Goal: Find specific fact: Find specific fact

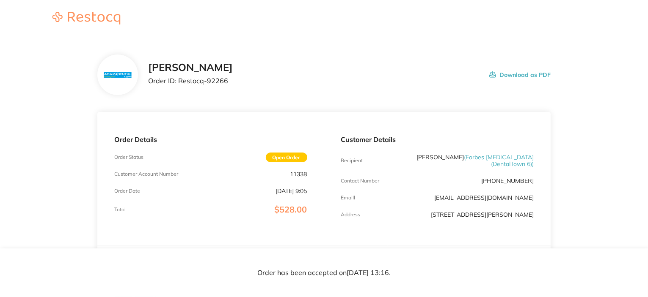
click at [385, 117] on div "Customer Details Recipient [PERSON_NAME] ( [PERSON_NAME] [MEDICAL_DATA] (Dental…" at bounding box center [437, 178] width 227 height 133
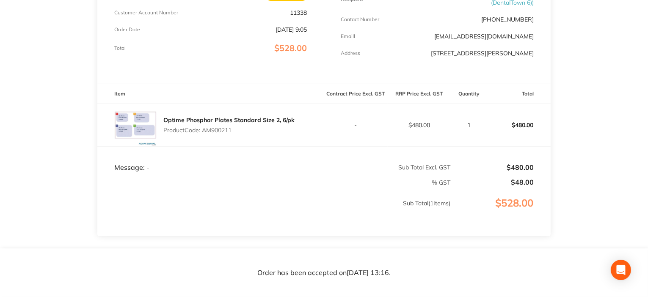
scroll to position [169, 0]
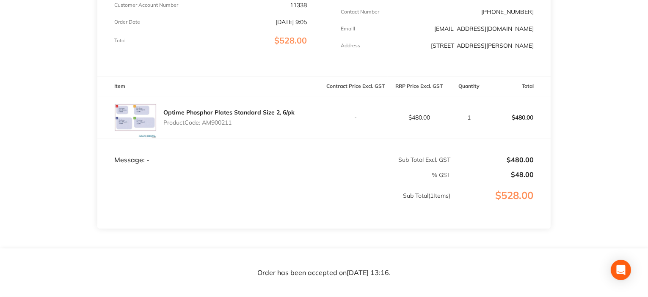
click at [220, 121] on p "Product Code: AM900211" at bounding box center [228, 122] width 131 height 7
copy p "AM900211"
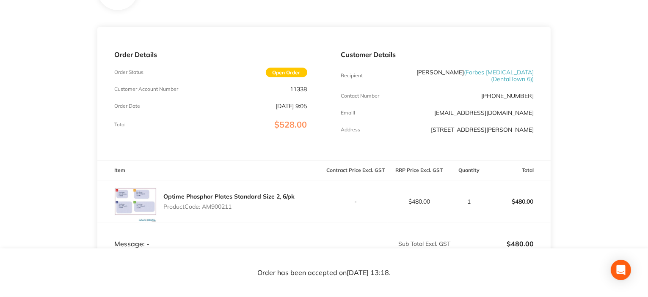
scroll to position [127, 0]
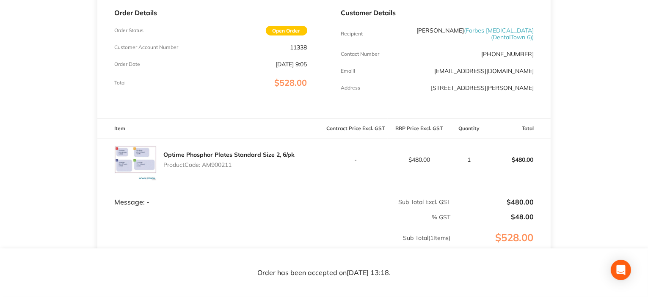
click at [301, 45] on p "11338" at bounding box center [298, 47] width 17 height 7
copy p "11338"
